Goal: Transaction & Acquisition: Purchase product/service

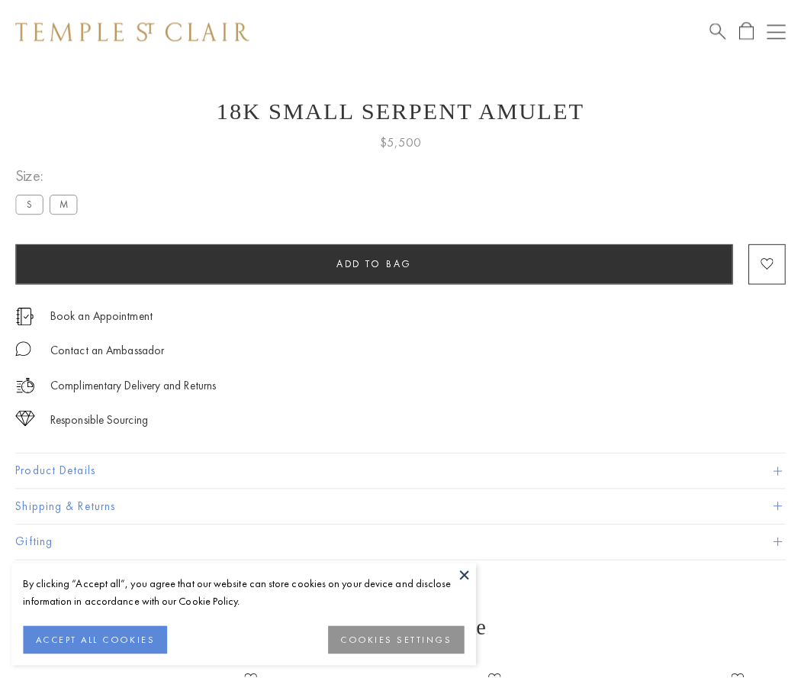
scroll to position [61, 0]
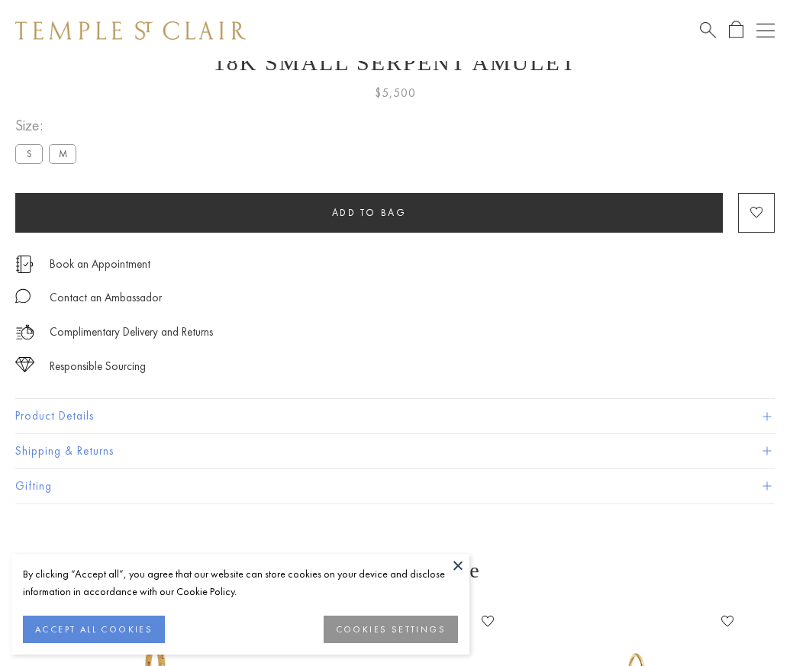
click at [369, 212] on span "Add to bag" at bounding box center [369, 212] width 75 height 13
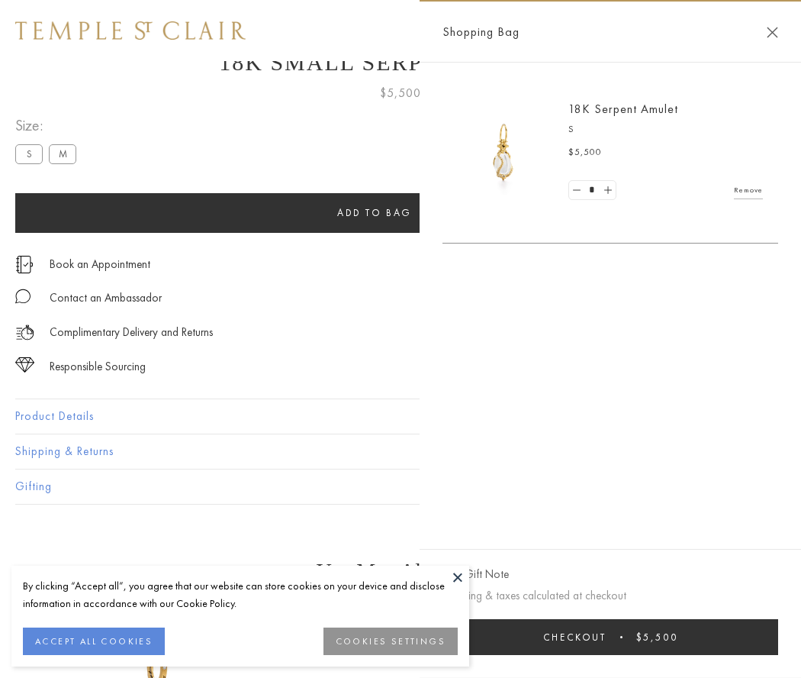
click at [611, 637] on button "Checkout $5,500" at bounding box center [611, 637] width 336 height 36
